Goal: Task Accomplishment & Management: Manage account settings

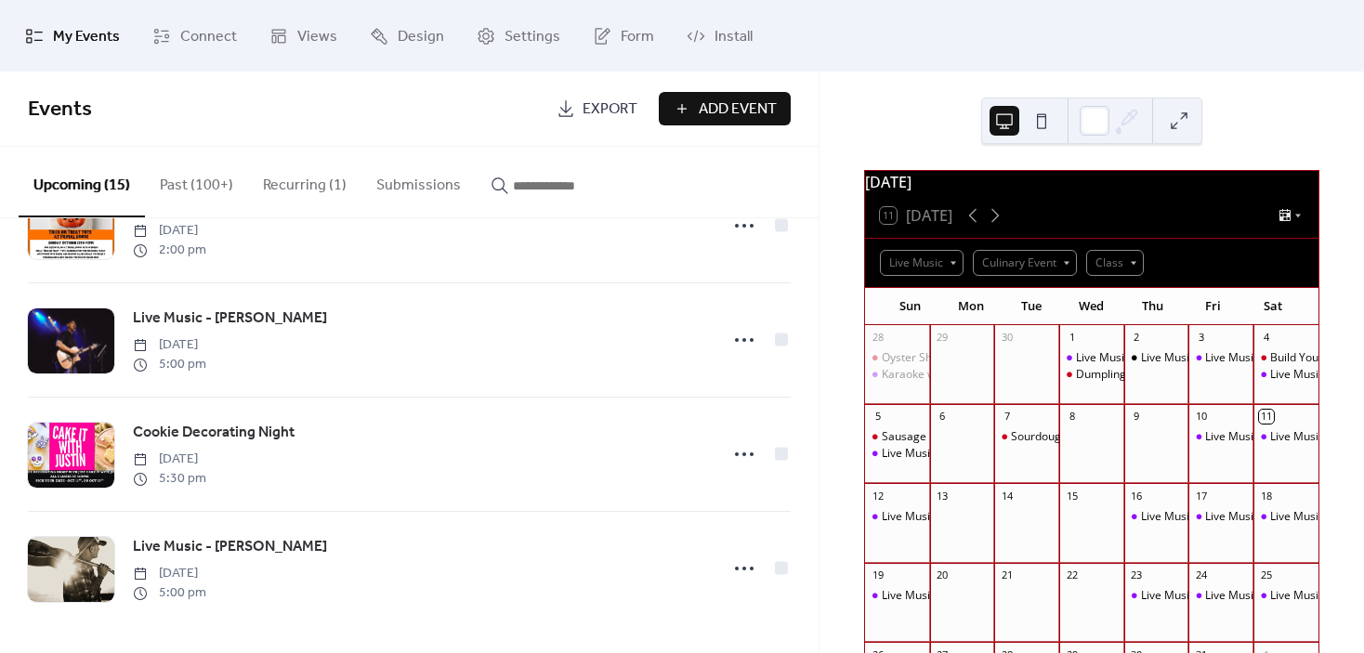
scroll to position [202, 0]
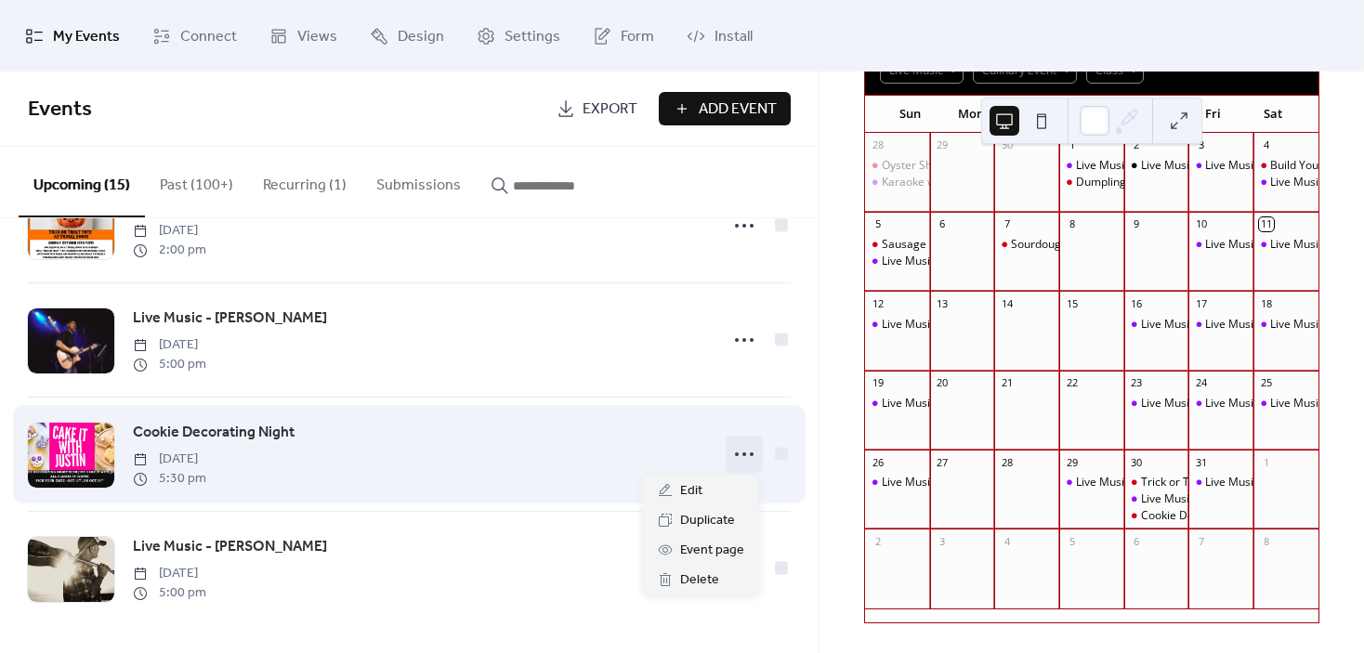
click at [742, 457] on icon at bounding box center [745, 455] width 30 height 30
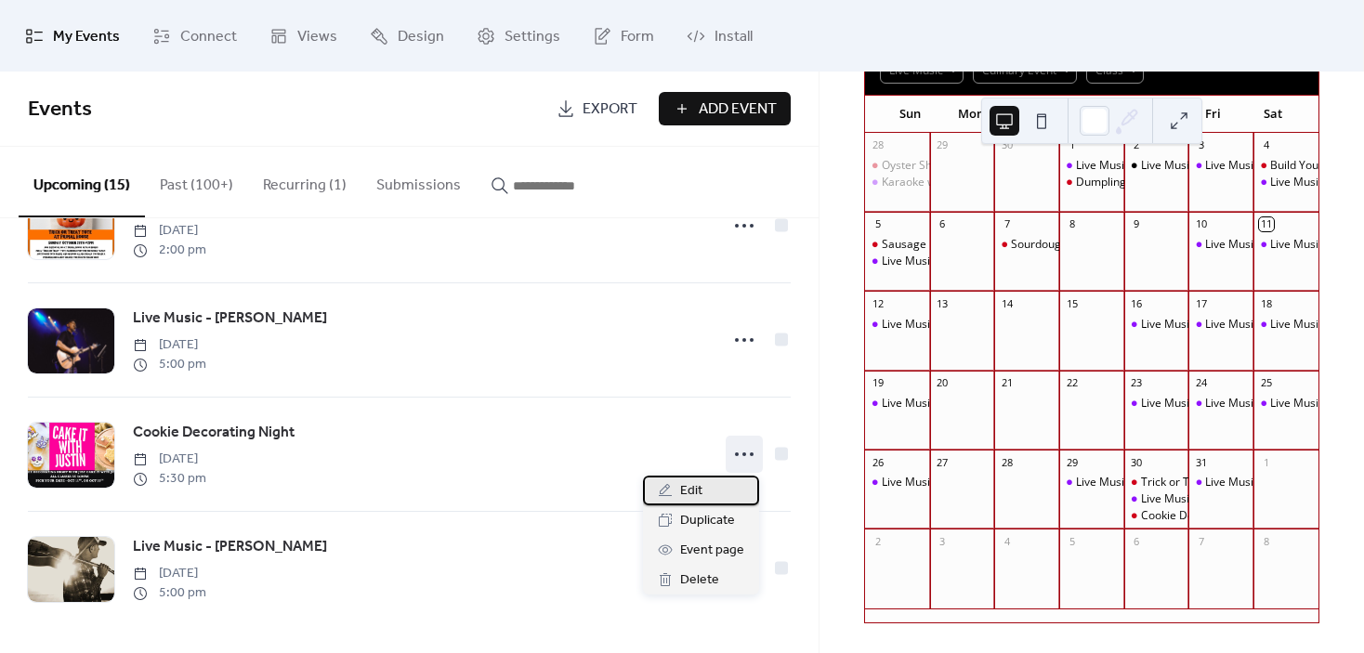
click at [697, 494] on span "Edit" at bounding box center [691, 491] width 22 height 22
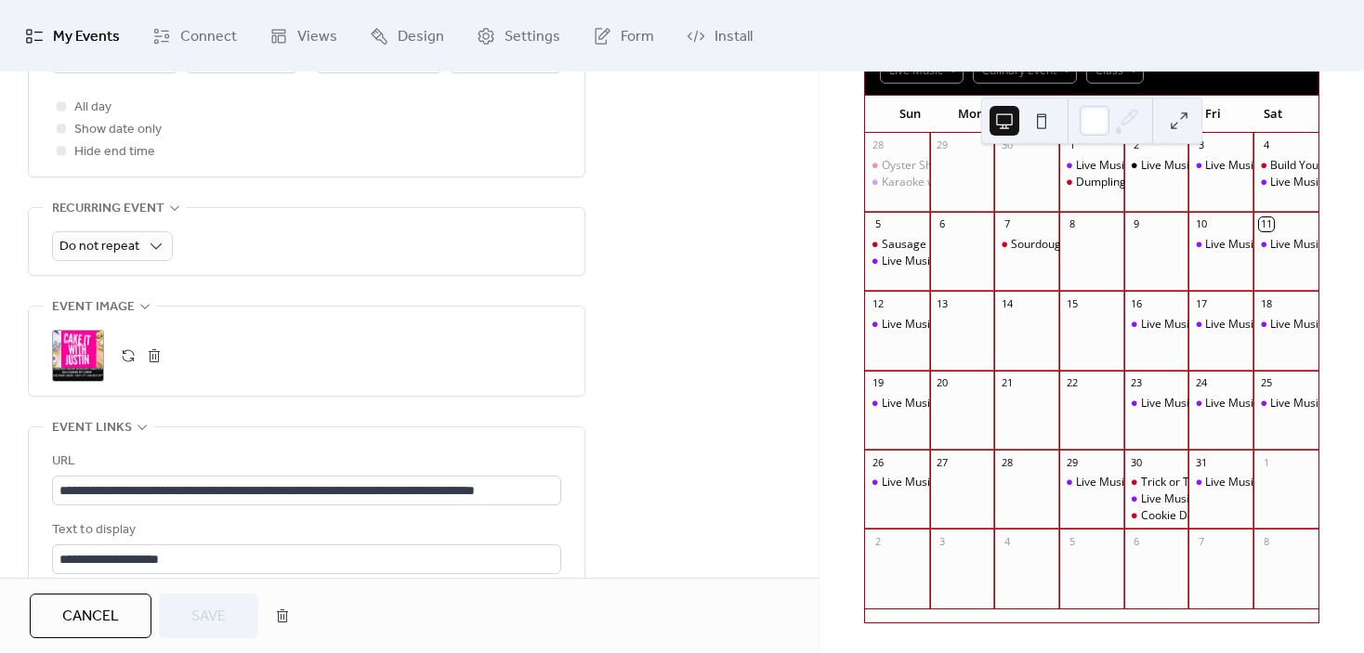
scroll to position [836, 0]
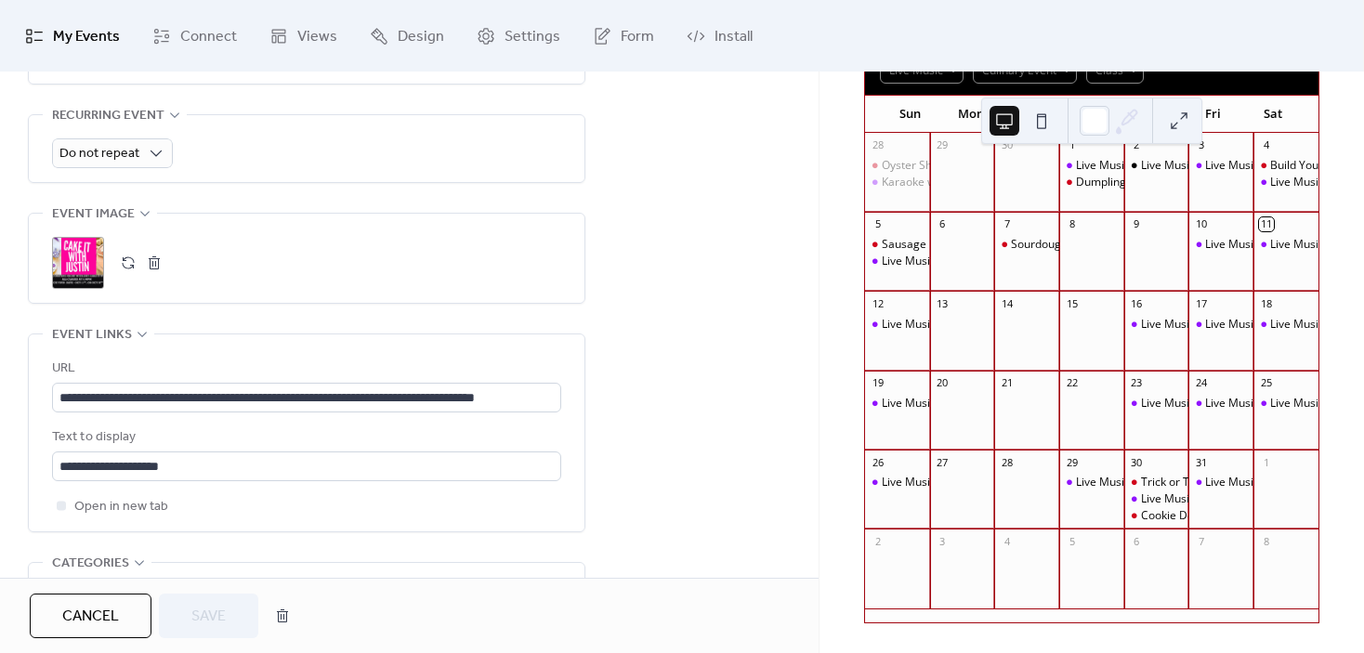
click at [152, 264] on button "button" at bounding box center [154, 263] width 26 height 26
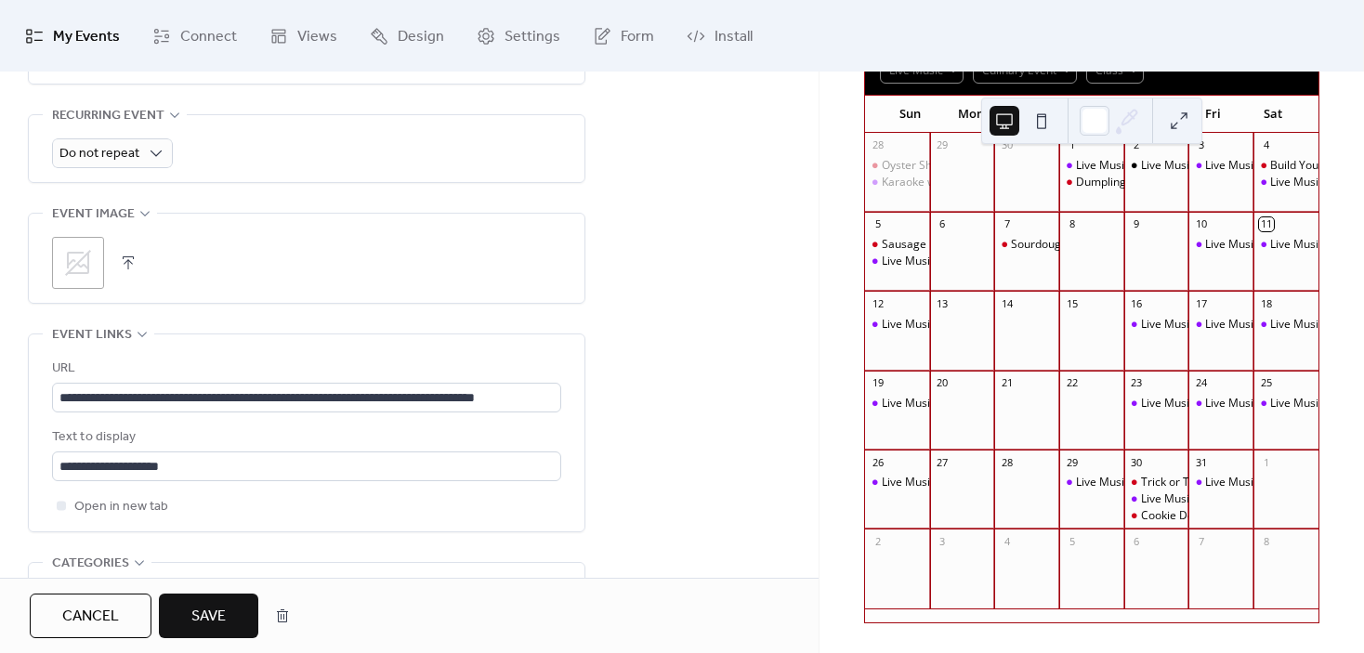
click at [67, 268] on icon at bounding box center [78, 263] width 30 height 30
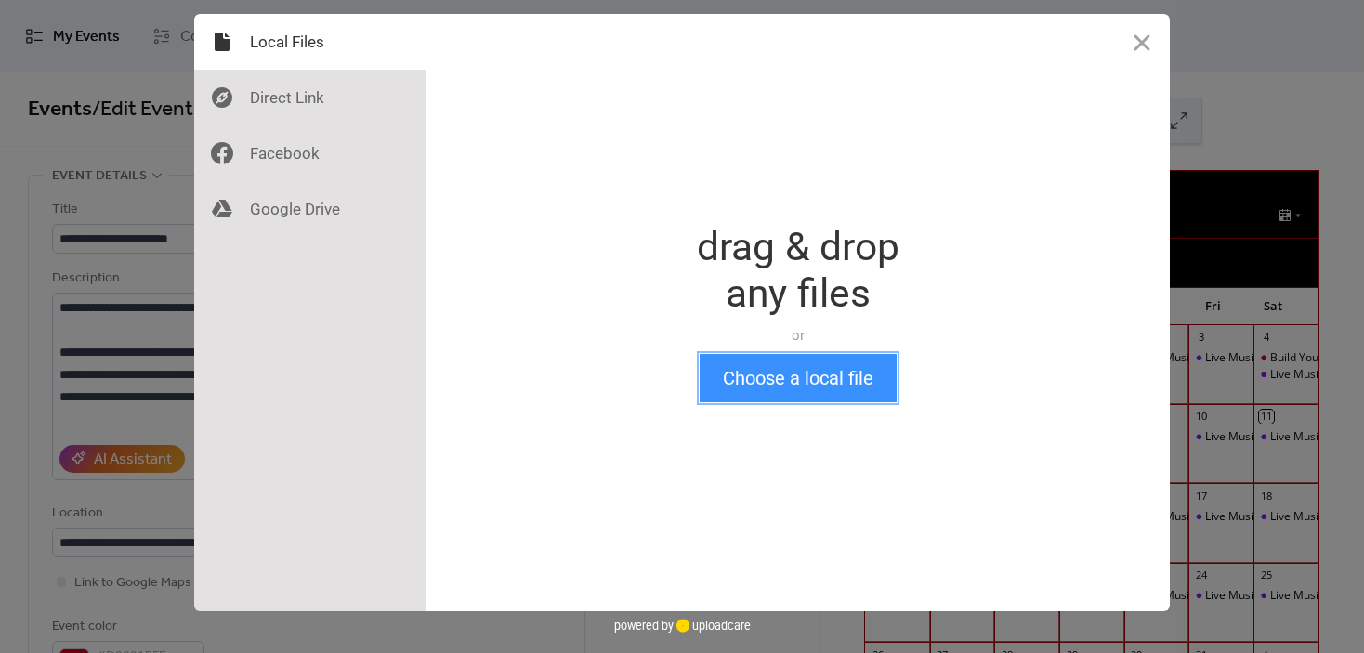
click at [865, 363] on button "Choose a local file" at bounding box center [798, 378] width 197 height 48
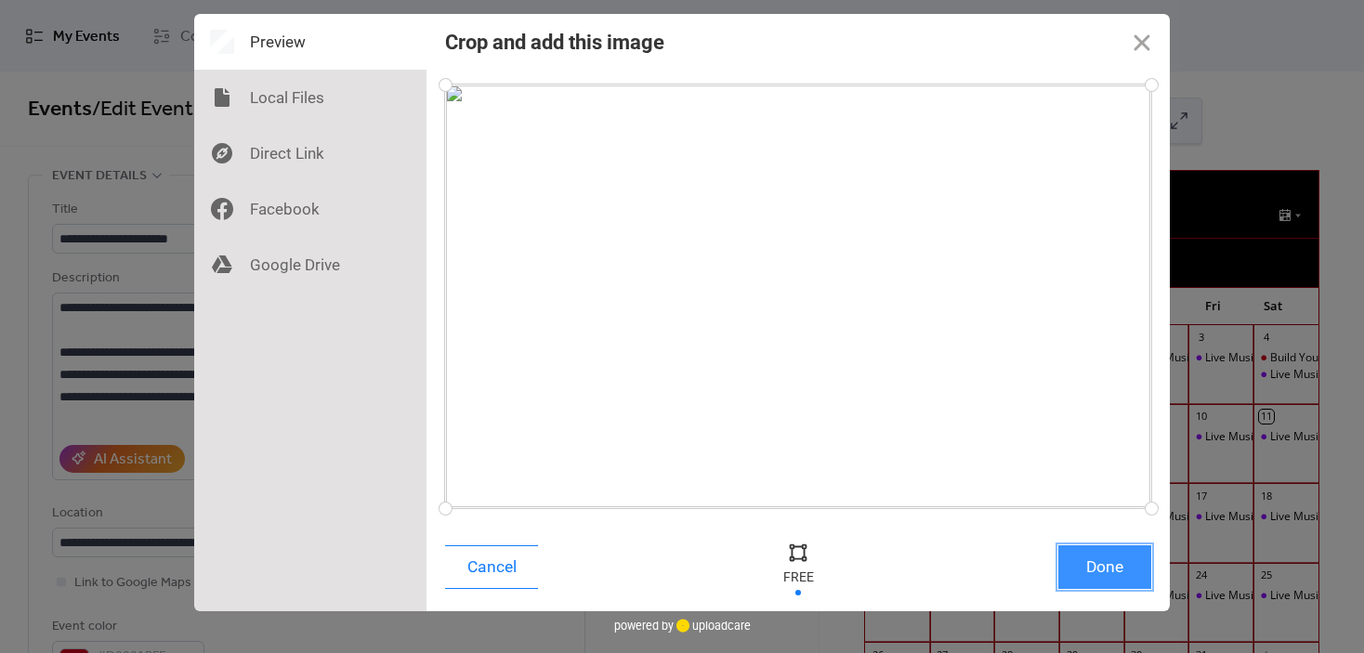
click at [1099, 574] on button "Done" at bounding box center [1105, 568] width 93 height 44
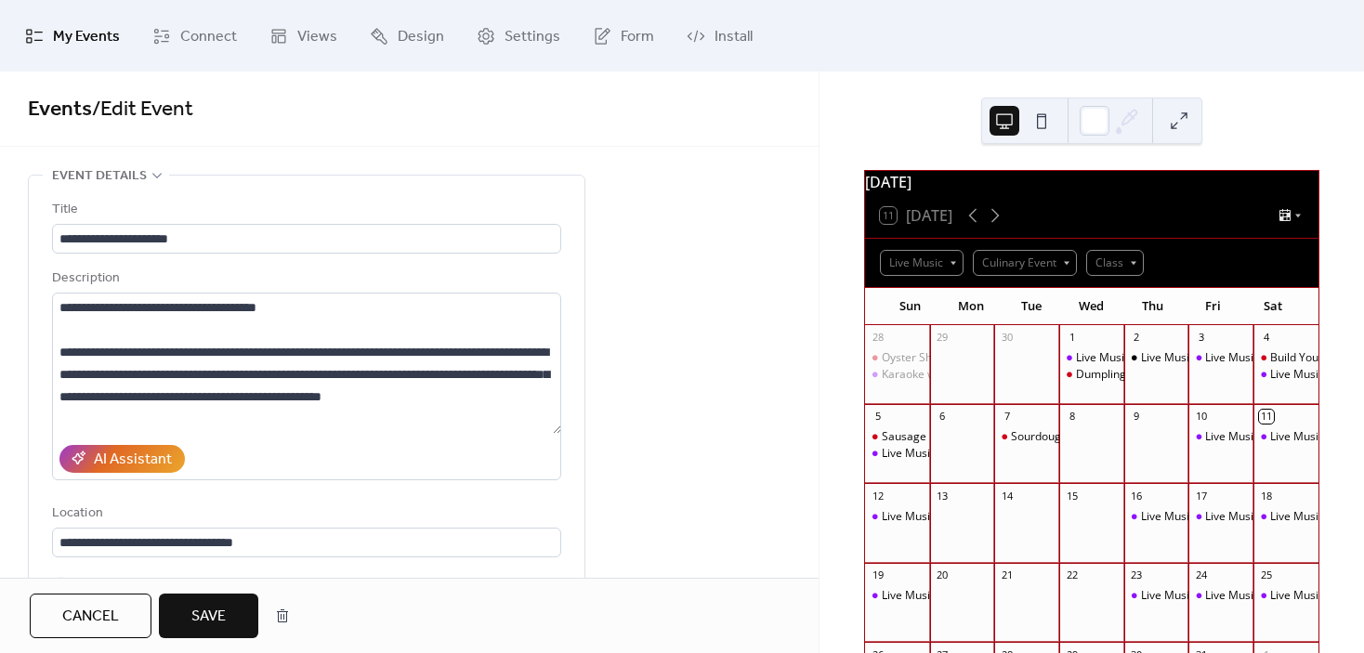
click at [215, 611] on span "Save" at bounding box center [208, 617] width 34 height 22
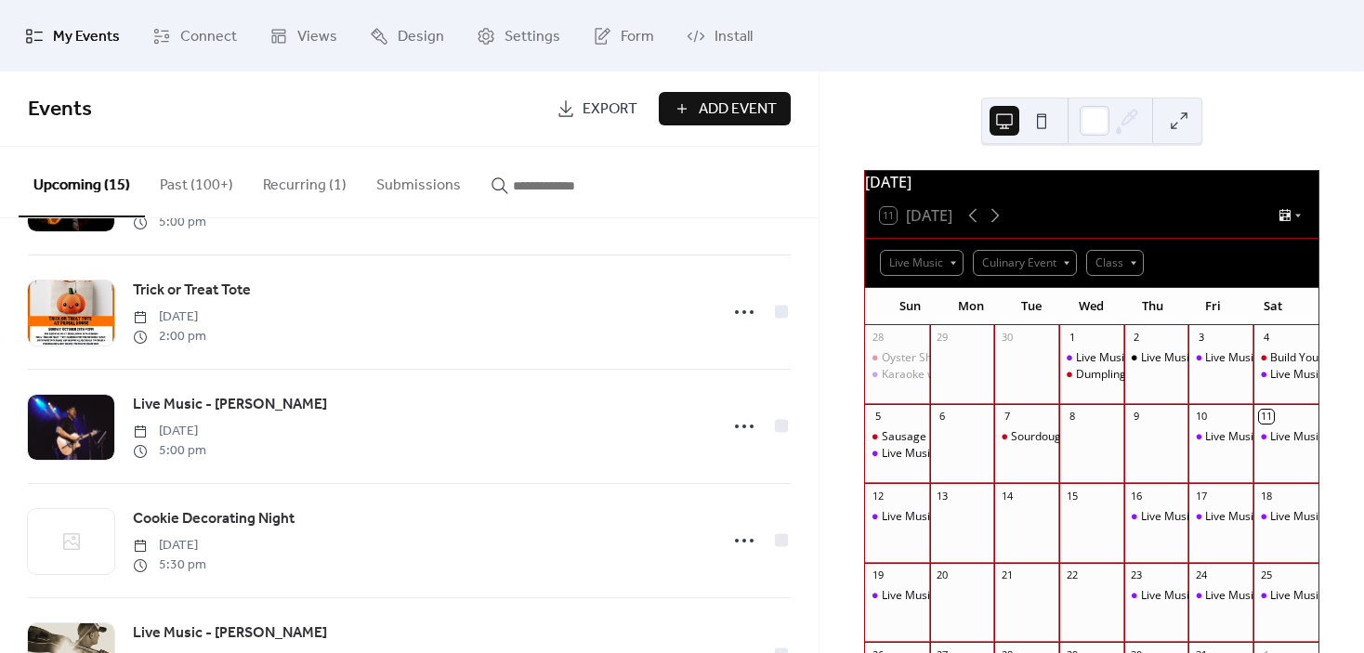
scroll to position [1155, 0]
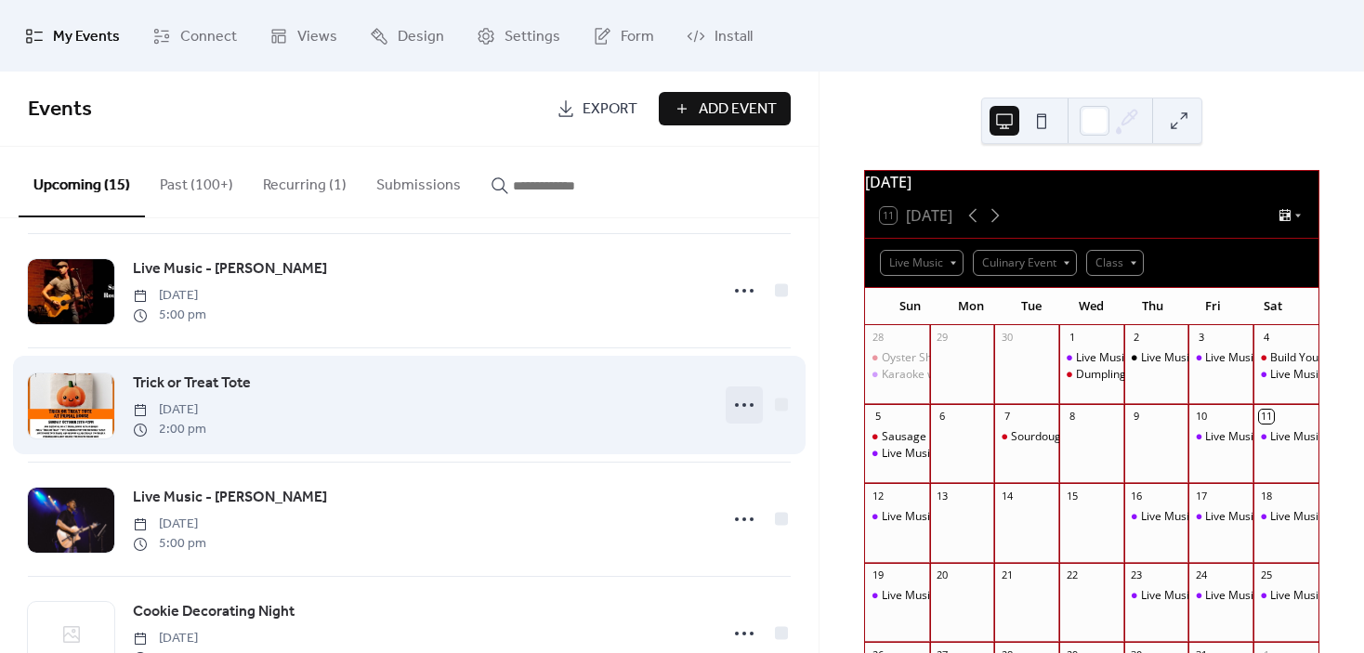
click at [743, 409] on icon at bounding box center [745, 405] width 30 height 30
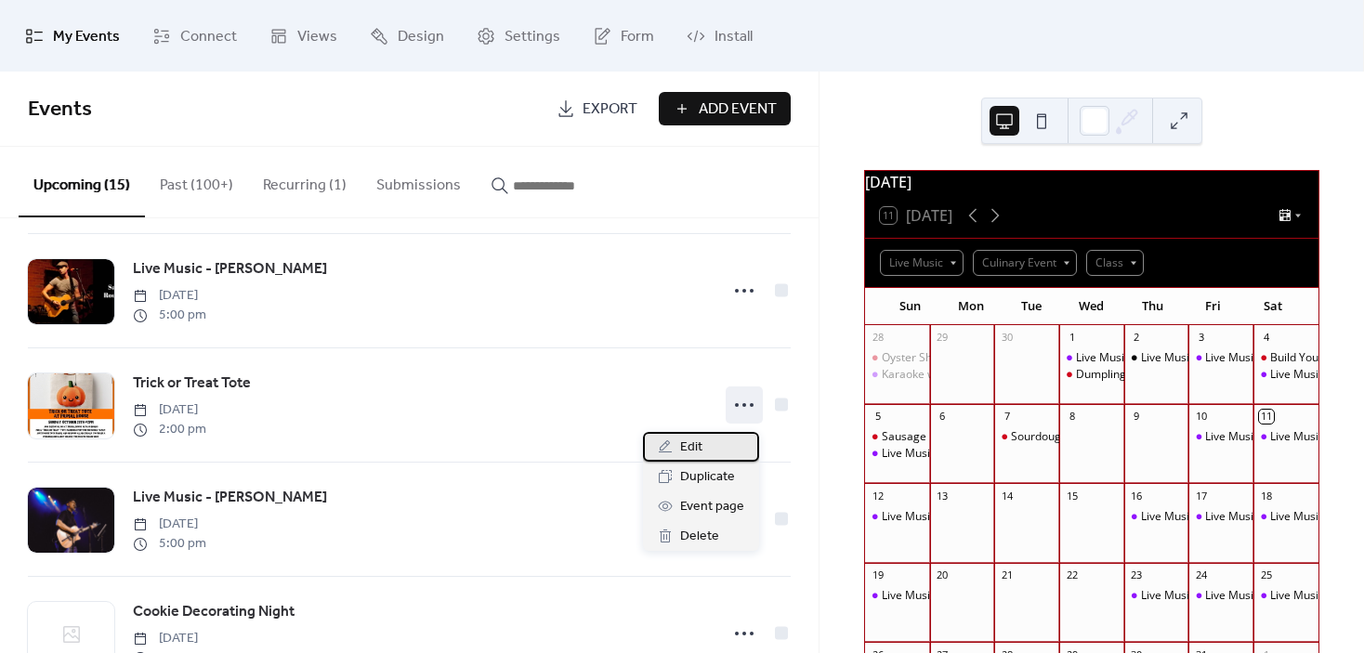
click at [712, 440] on div "Edit" at bounding box center [701, 447] width 116 height 30
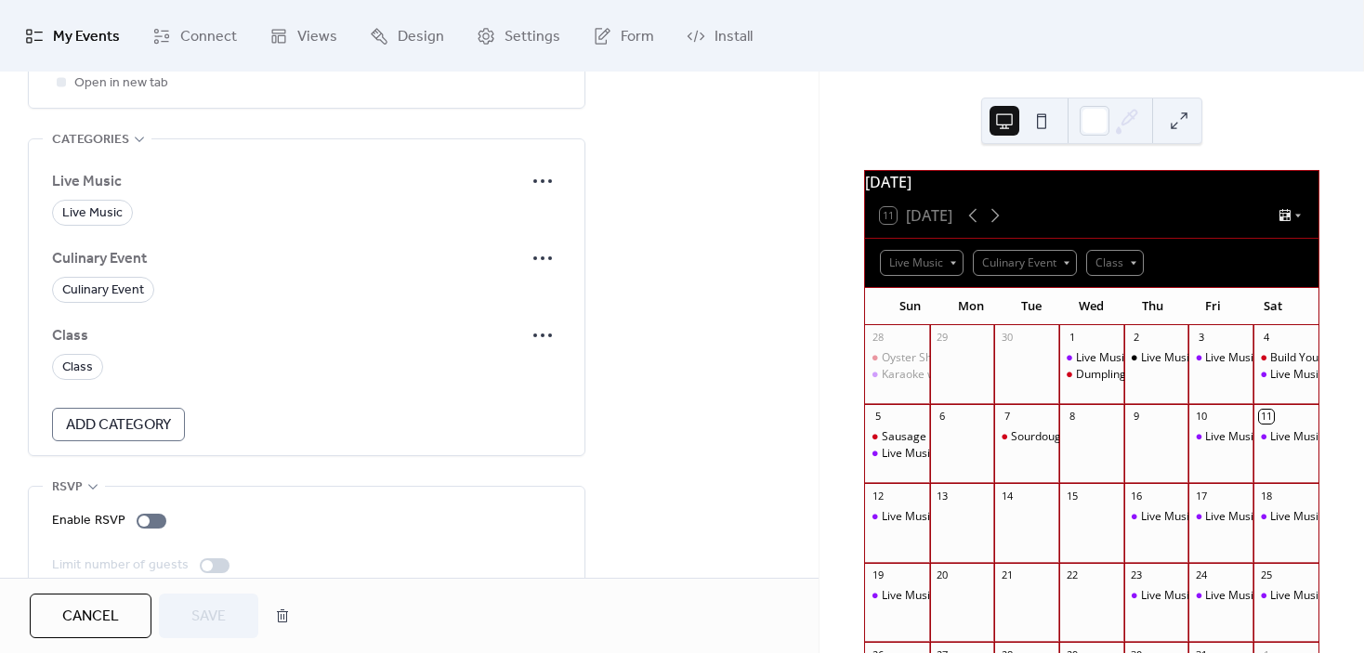
scroll to position [1294, 0]
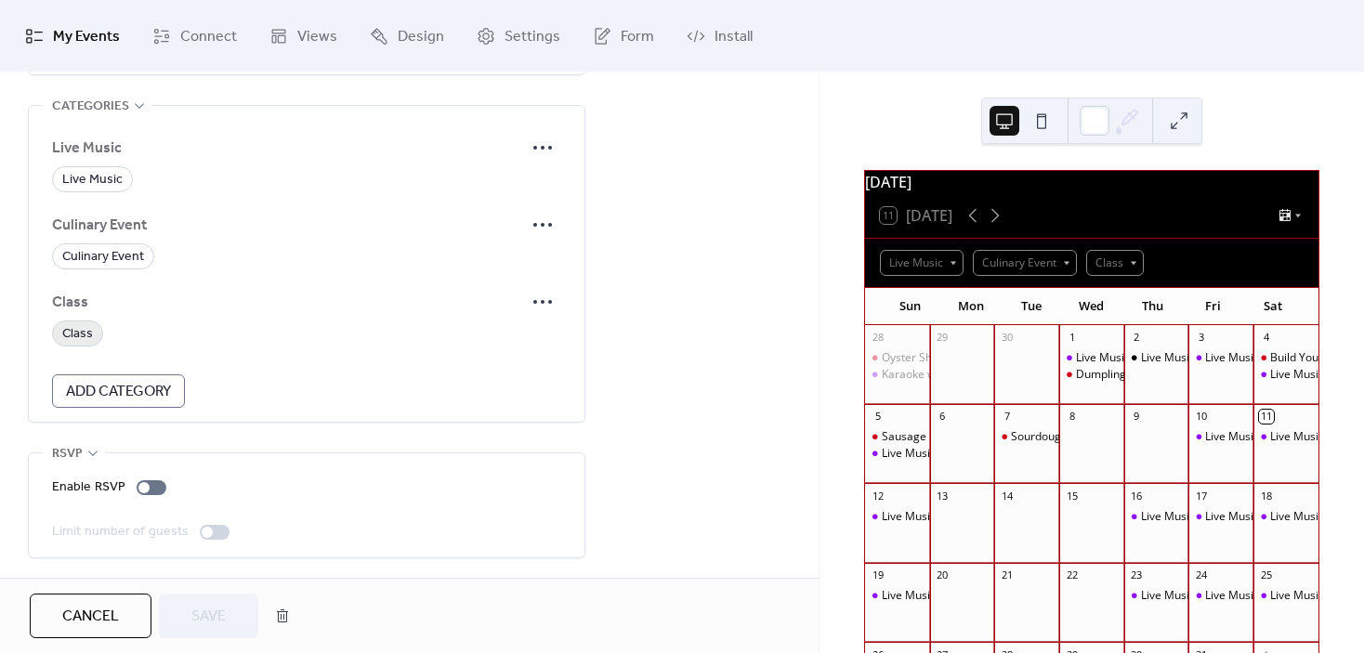
click at [68, 325] on span "Class" at bounding box center [77, 334] width 31 height 22
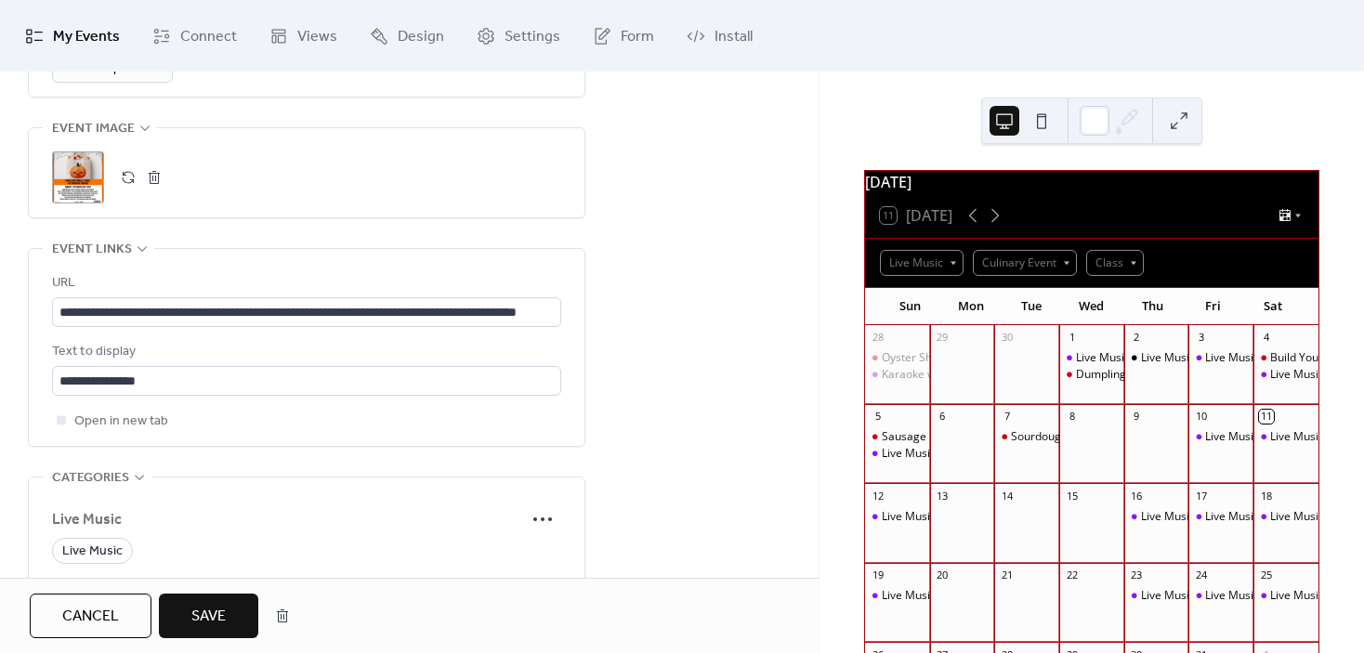
scroll to position [829, 0]
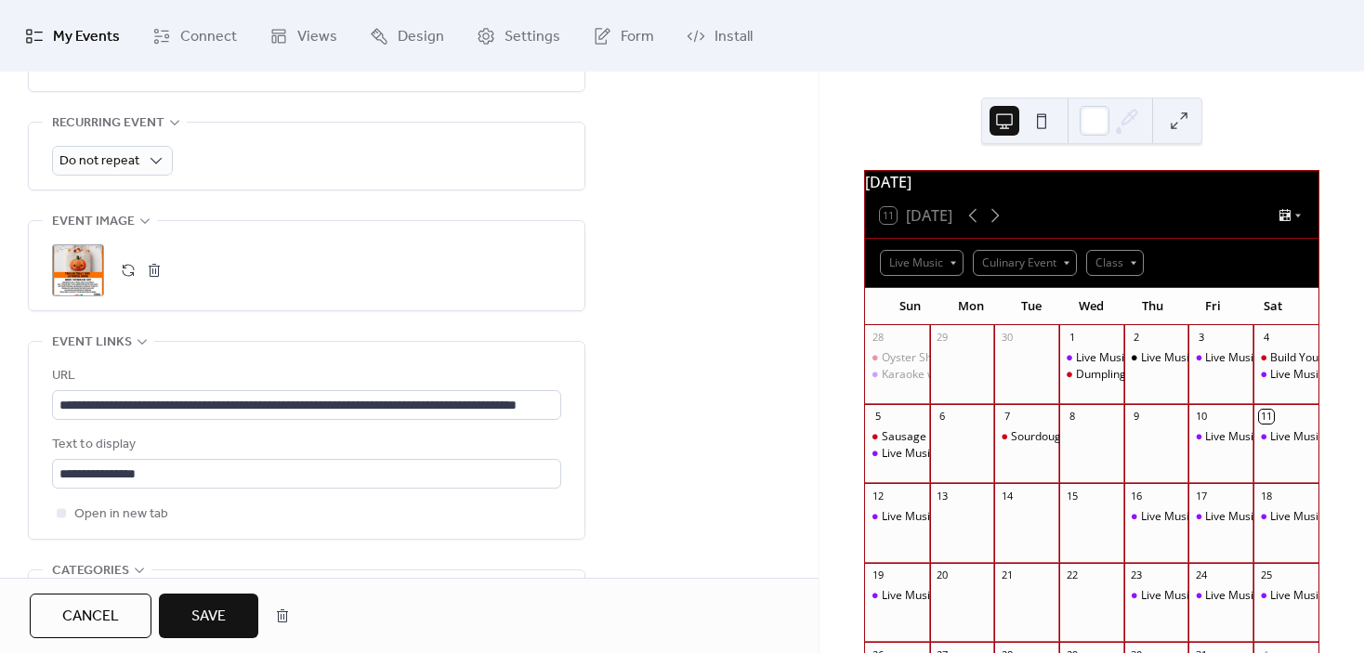
click at [222, 608] on span "Save" at bounding box center [208, 617] width 34 height 22
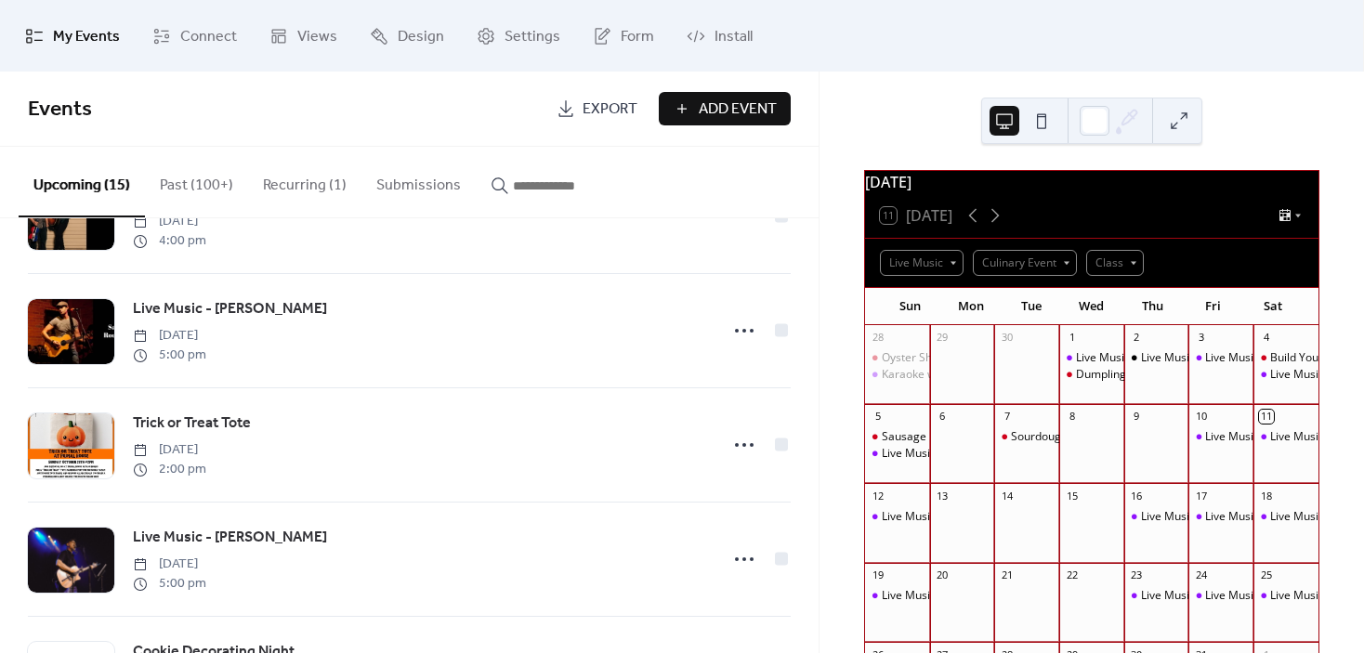
scroll to position [1208, 0]
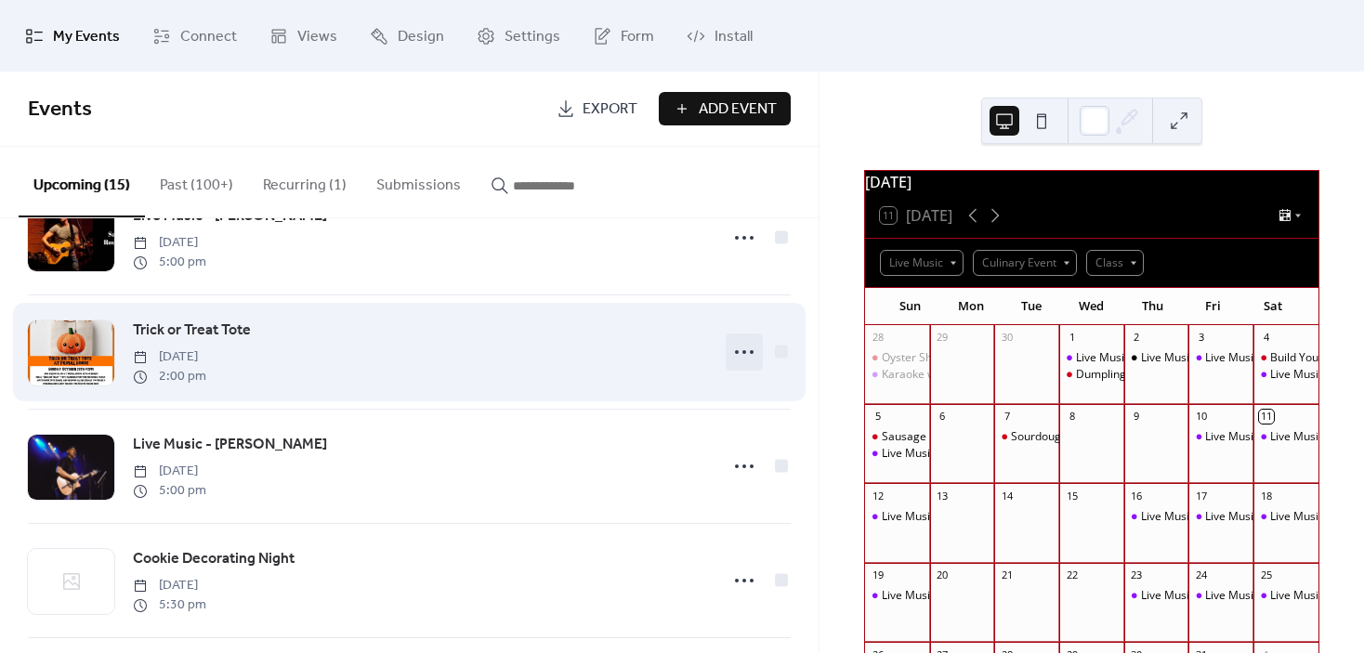
click at [730, 359] on icon at bounding box center [745, 352] width 30 height 30
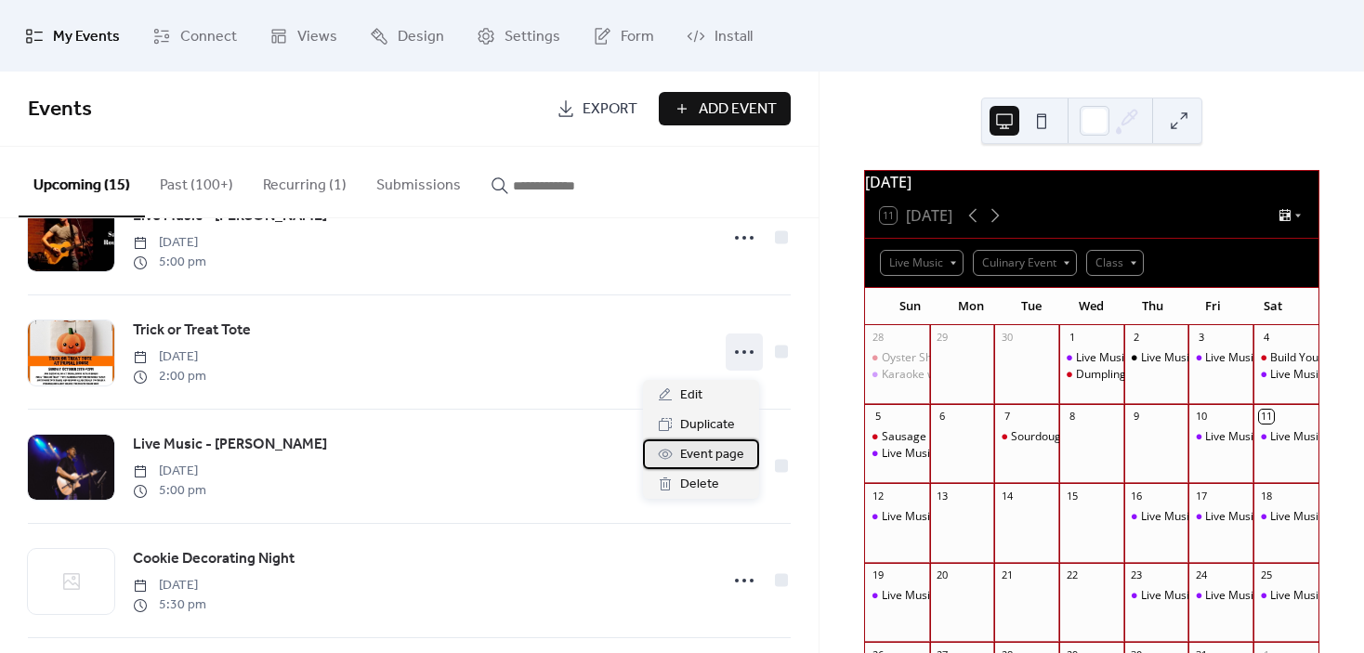
click at [707, 453] on span "Event page" at bounding box center [712, 455] width 64 height 22
